Goal: Task Accomplishment & Management: Manage account settings

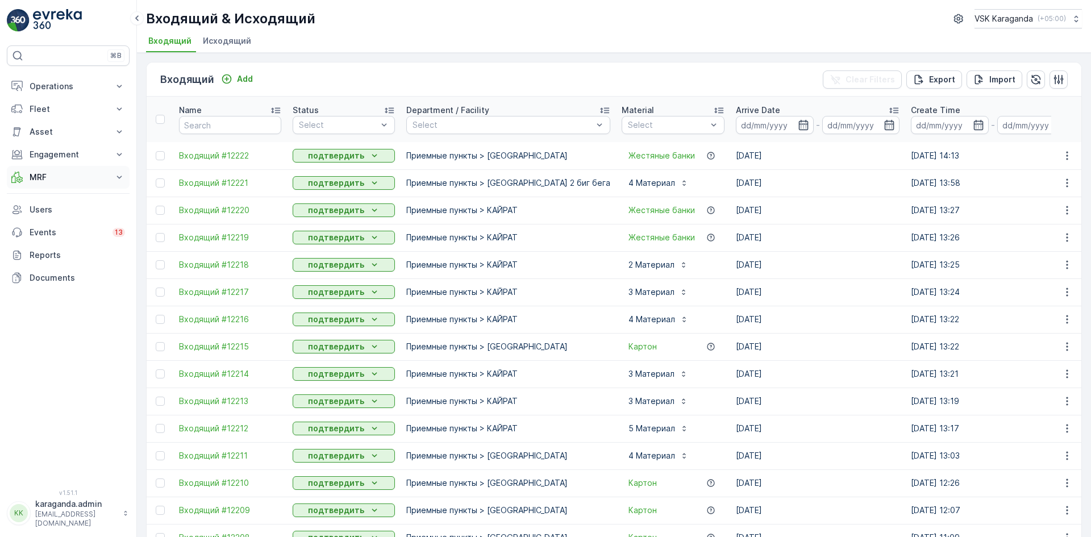
click at [37, 174] on p "MRF" at bounding box center [68, 177] width 77 height 11
click at [54, 193] on p "Входящий & Исходящий" at bounding box center [76, 196] width 95 height 11
click at [72, 200] on p "Входящий & Исходящий" at bounding box center [76, 196] width 95 height 11
click at [29, 179] on button "MRF" at bounding box center [68, 177] width 123 height 23
click at [33, 194] on p "Входящий & Исходящий" at bounding box center [76, 196] width 95 height 11
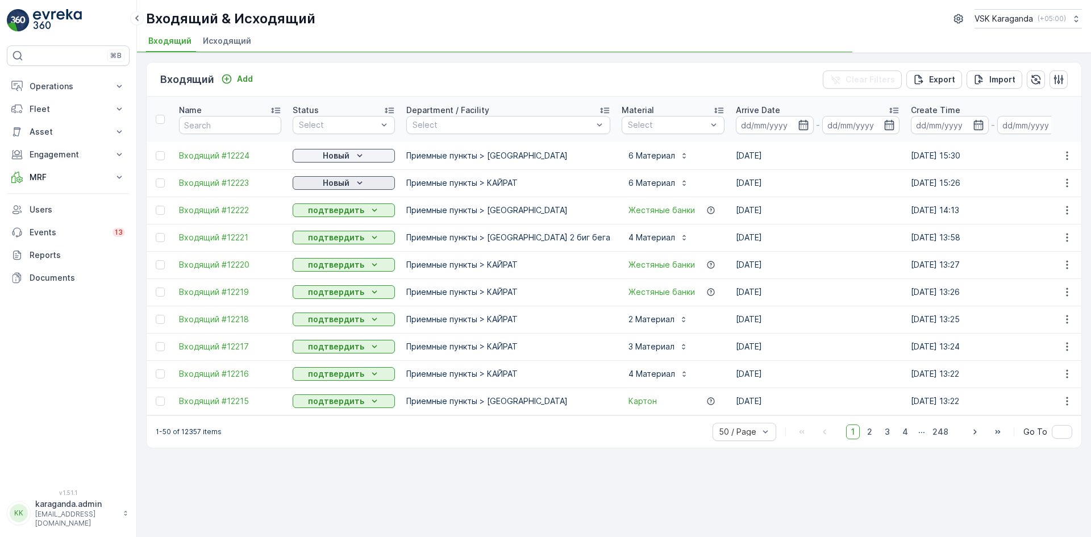
click at [354, 182] on icon "Новый" at bounding box center [359, 182] width 11 height 11
click at [336, 215] on span "подтвердить" at bounding box center [326, 215] width 52 height 11
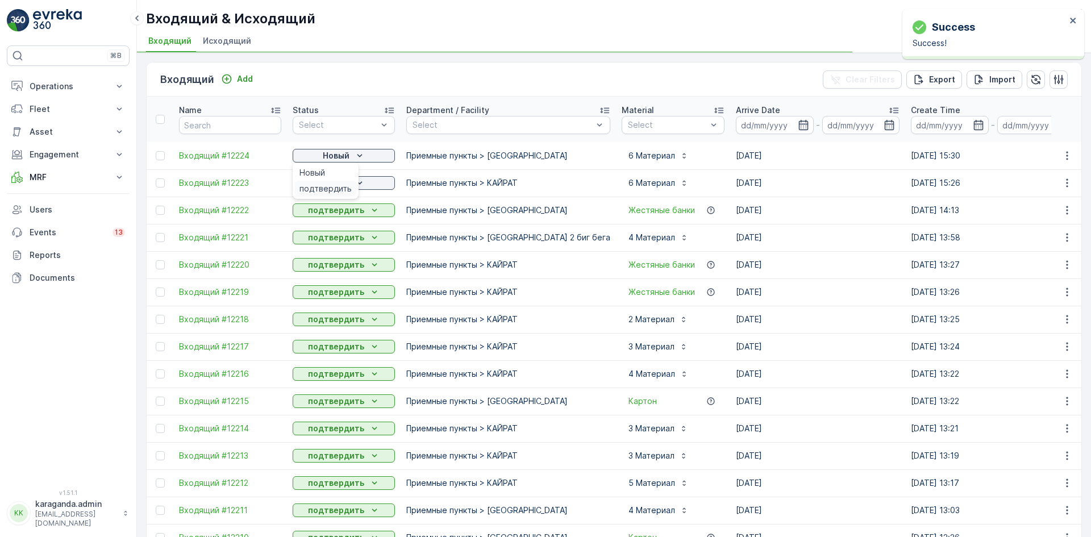
click at [333, 184] on span "подтвердить" at bounding box center [326, 188] width 52 height 11
click at [329, 160] on p "Новый" at bounding box center [336, 155] width 27 height 11
click at [333, 190] on span "подтвердить" at bounding box center [326, 188] width 52 height 11
